Goal: Find contact information: Find contact information

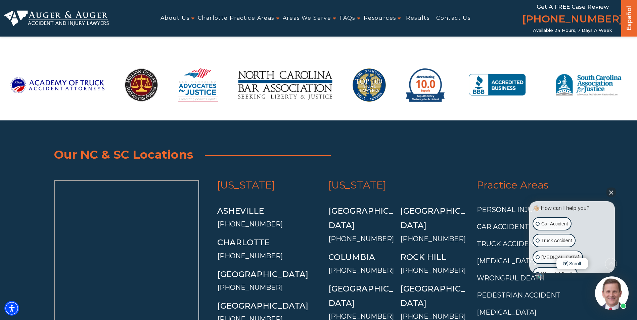
scroll to position [5384, 0]
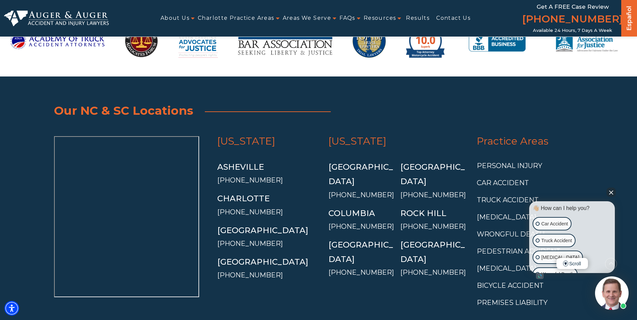
click at [611, 192] on button "Close Intaker Chat Widget" at bounding box center [610, 192] width 9 height 9
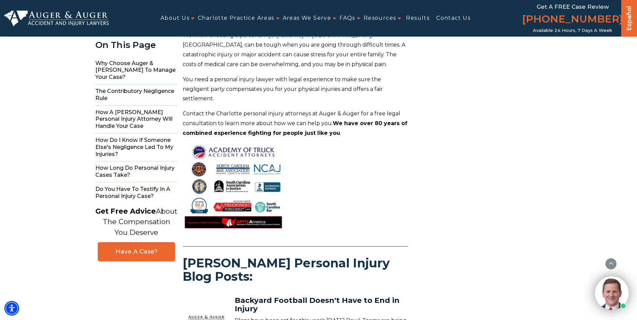
scroll to position [0, 0]
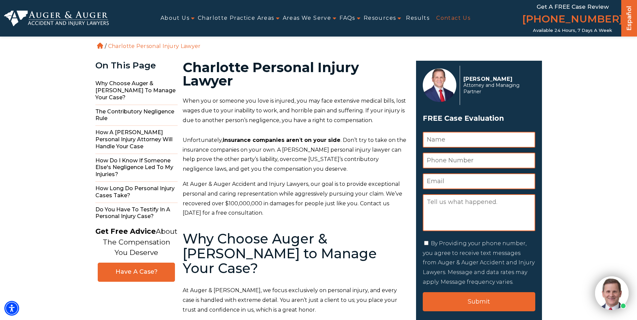
click at [449, 14] on link "Contact Us" at bounding box center [453, 18] width 34 height 15
